Goal: Task Accomplishment & Management: Use online tool/utility

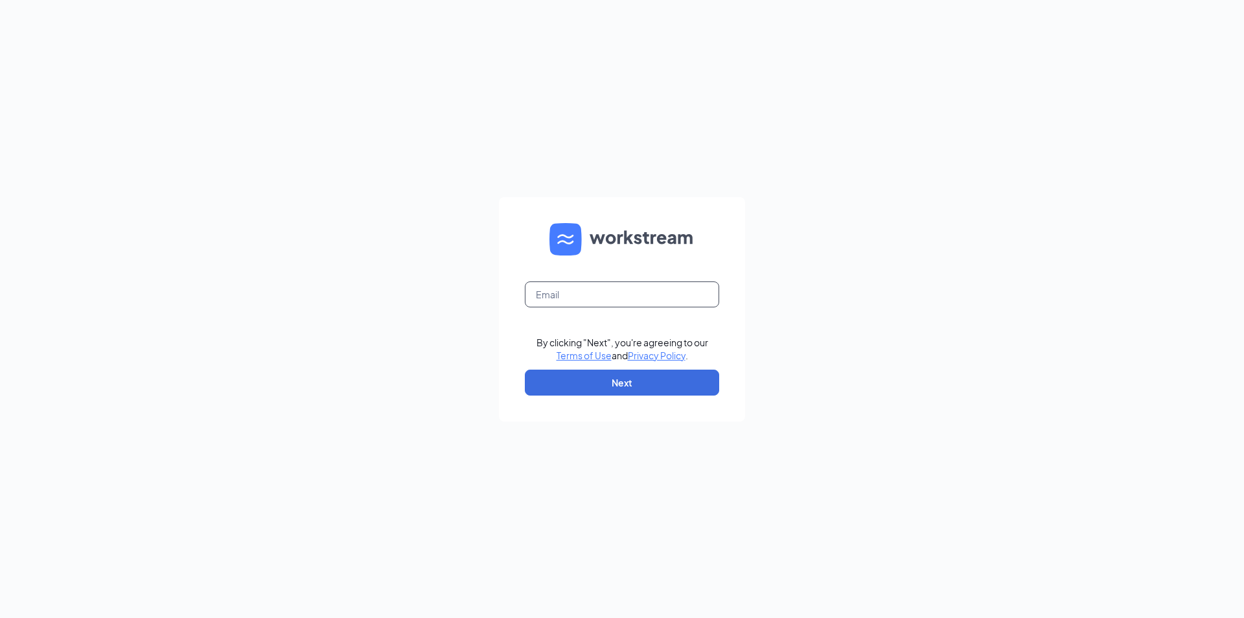
click at [566, 301] on input "text" at bounding box center [622, 294] width 194 height 26
type input "[PERSON_NAME][EMAIL_ADDRESS][PERSON_NAME][DOMAIN_NAME]"
click at [583, 378] on button "Next" at bounding box center [622, 382] width 194 height 26
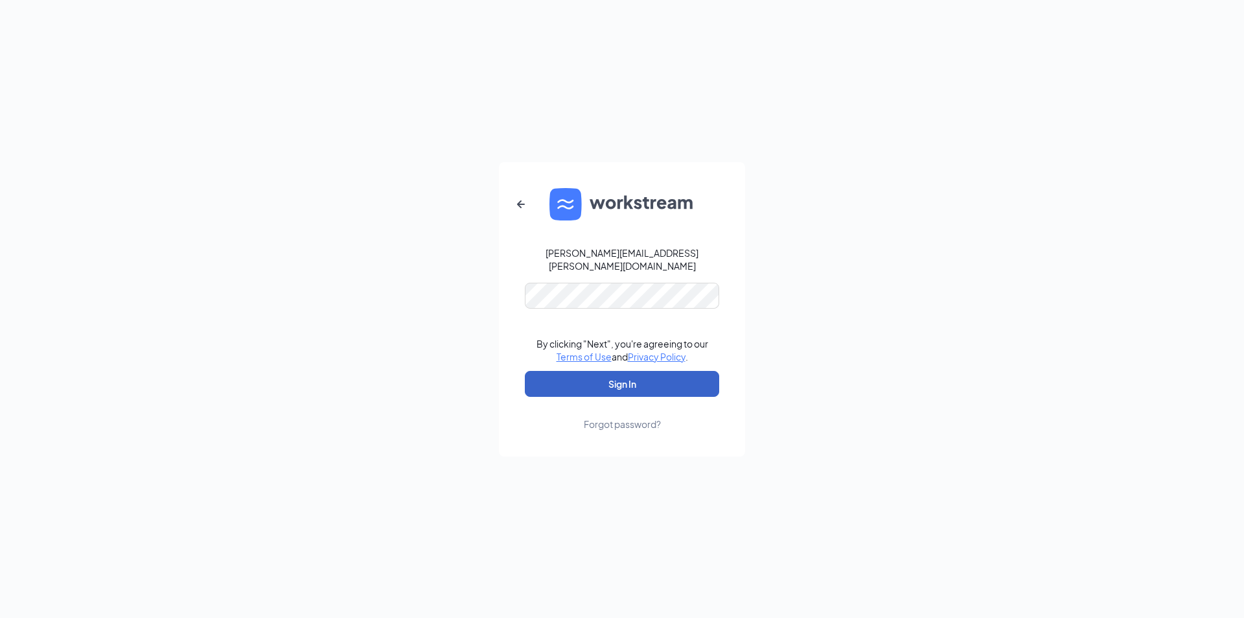
click at [577, 375] on button "Sign In" at bounding box center [622, 384] width 194 height 26
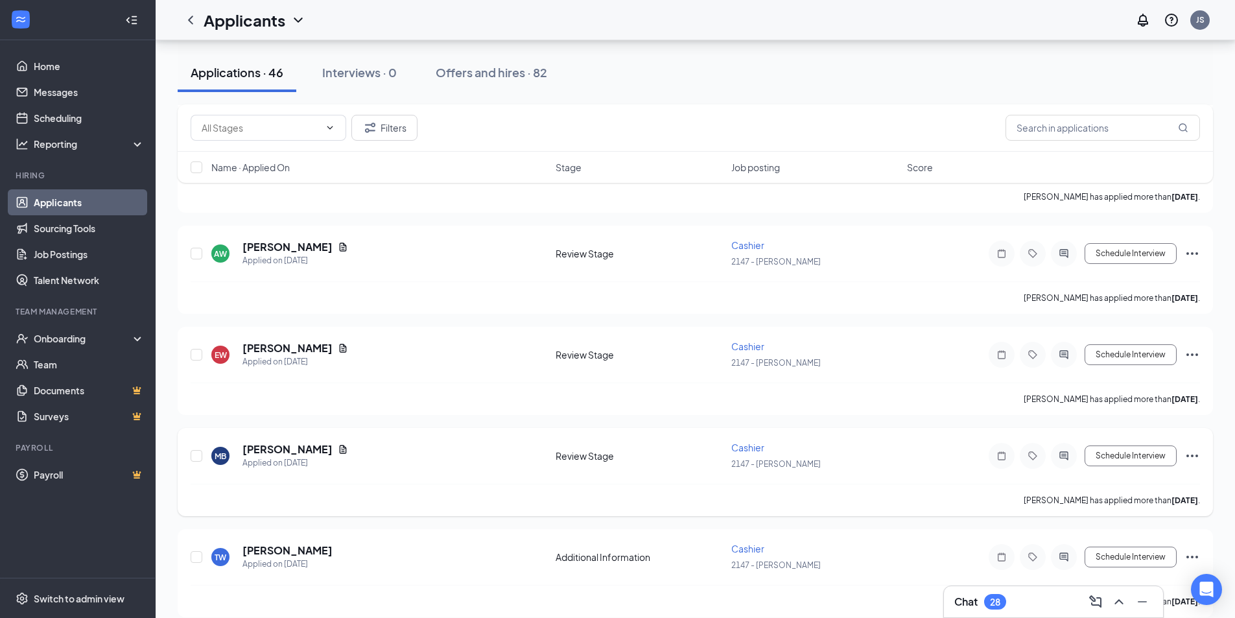
scroll to position [1426, 0]
click at [1147, 138] on input "text" at bounding box center [1102, 128] width 194 height 26
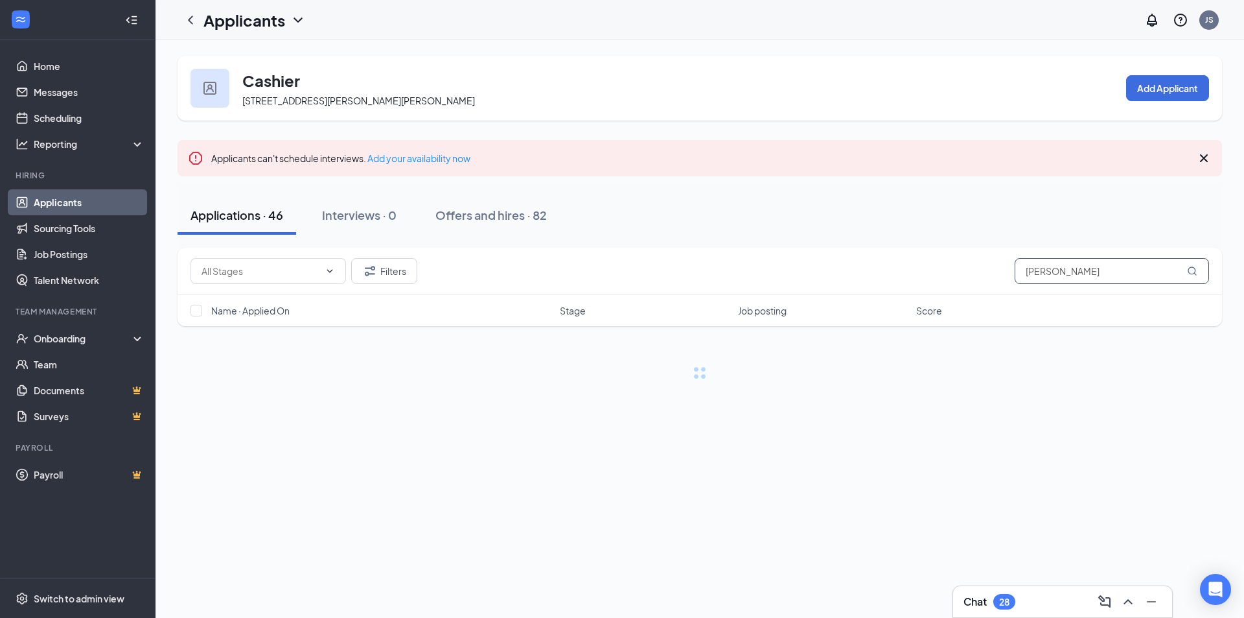
type input "[PERSON_NAME]"
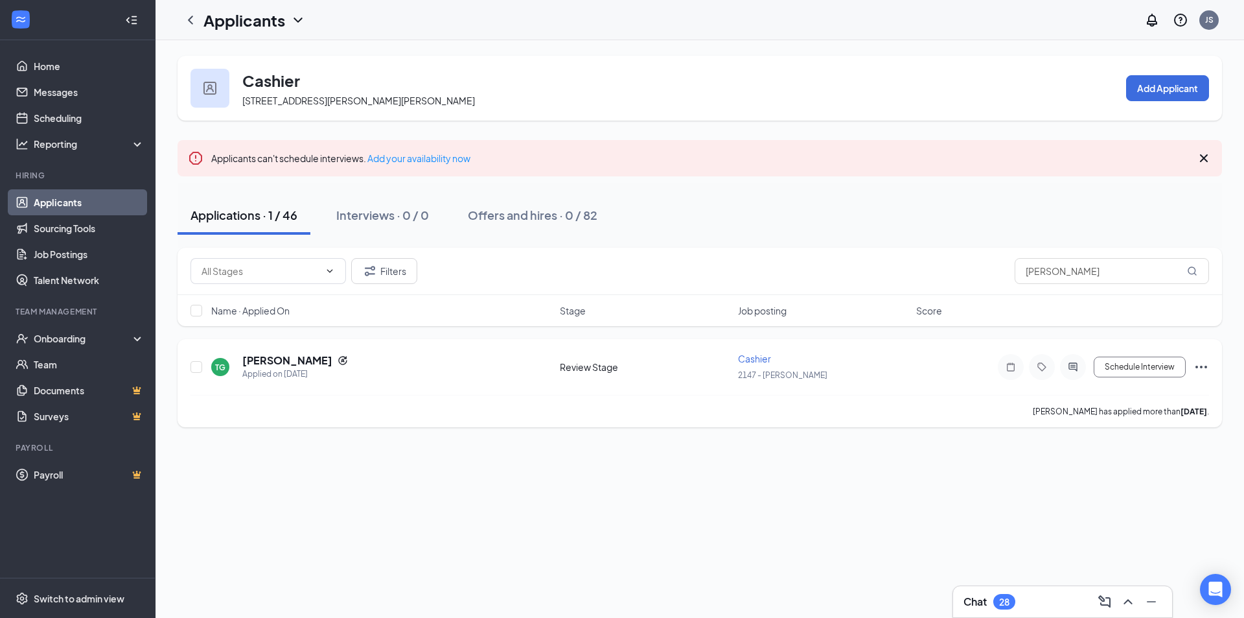
click at [453, 412] on div "[PERSON_NAME] has applied more than [DATE] ." at bounding box center [700, 411] width 1019 height 32
click at [456, 377] on div "TG Trinity [PERSON_NAME] Applied on [DATE]" at bounding box center [381, 366] width 341 height 27
click at [281, 363] on h5 "[PERSON_NAME]" at bounding box center [287, 360] width 90 height 14
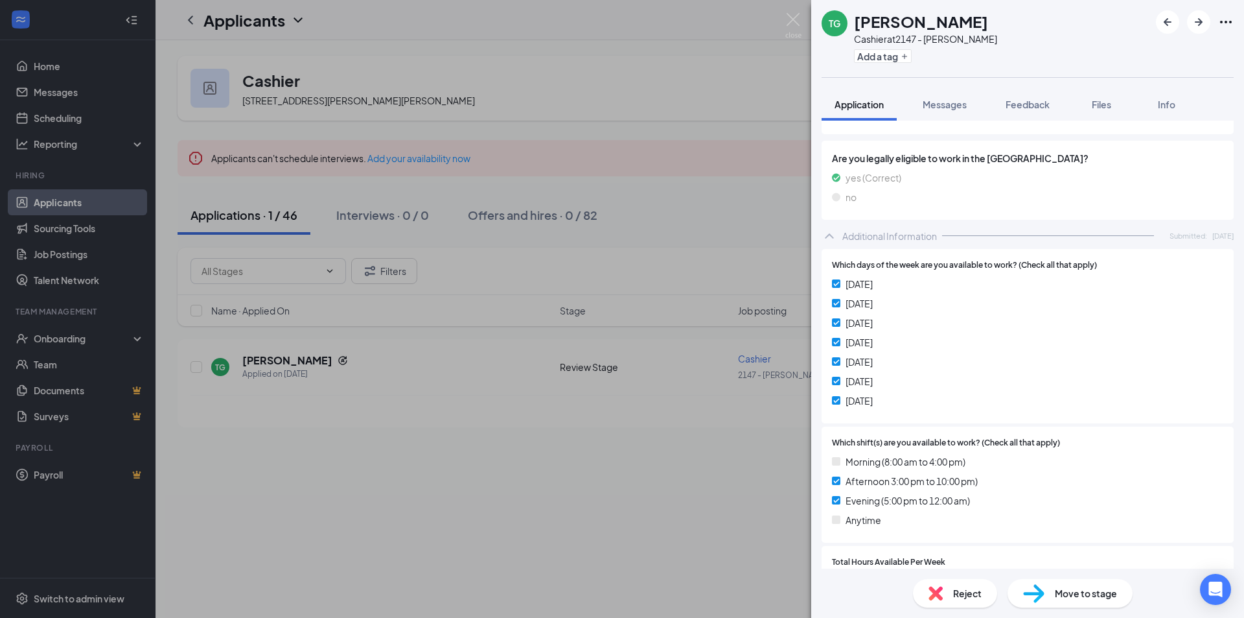
scroll to position [456, 0]
